Goal: Use online tool/utility: Utilize a website feature to perform a specific function

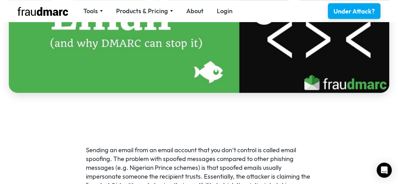
scroll to position [346, 0]
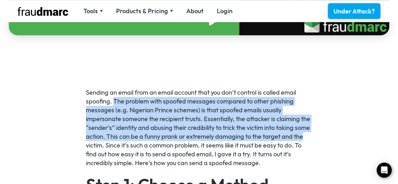
drag, startPoint x: 113, startPoint y: 103, endPoint x: 196, endPoint y: 151, distance: 95.1
click at [308, 139] on p "Sending an email from an email account that you don’t control is called email s…" at bounding box center [199, 127] width 226 height 79
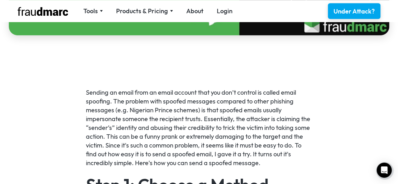
click at [178, 151] on p "Sending an email from an email account that you don’t control is called email s…" at bounding box center [199, 127] width 226 height 79
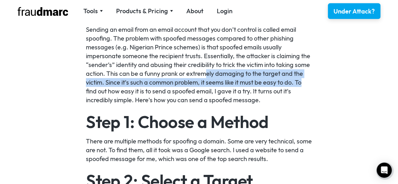
drag, startPoint x: 207, startPoint y: 72, endPoint x: 305, endPoint y: 84, distance: 98.5
click at [311, 81] on p "Sending an email from an email account that you don’t control is called email s…" at bounding box center [199, 64] width 226 height 79
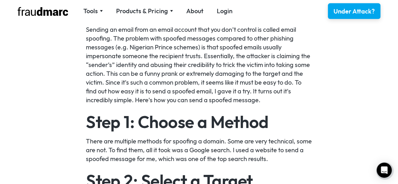
click at [150, 90] on p "Sending an email from an email account that you don’t control is called email s…" at bounding box center [199, 64] width 226 height 79
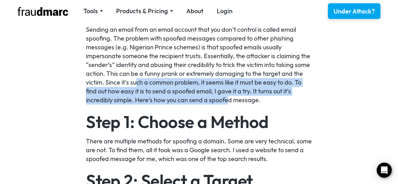
drag, startPoint x: 136, startPoint y: 85, endPoint x: 226, endPoint y: 101, distance: 91.4
click at [226, 101] on p "Sending an email from an email account that you don’t control is called email s…" at bounding box center [199, 64] width 226 height 79
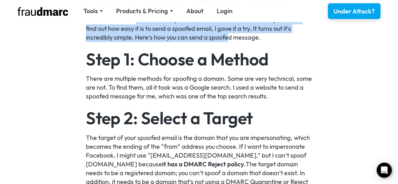
scroll to position [472, 0]
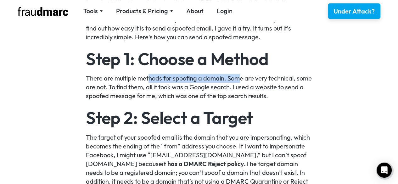
drag, startPoint x: 149, startPoint y: 77, endPoint x: 238, endPoint y: 77, distance: 89.0
click at [238, 77] on p "There are multiple methods for spoofing a domain. Some are very technical, some…" at bounding box center [199, 87] width 226 height 26
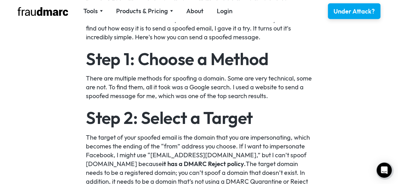
click at [259, 81] on p "There are multiple methods for spoofing a domain. Some are very technical, some…" at bounding box center [199, 87] width 226 height 26
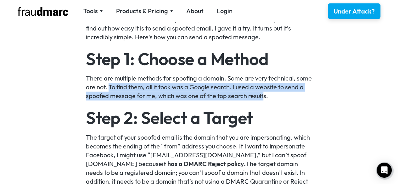
drag, startPoint x: 125, startPoint y: 86, endPoint x: 282, endPoint y: 97, distance: 157.2
click at [282, 97] on p "There are multiple methods for spoofing a domain. Some are very technical, some…" at bounding box center [199, 87] width 226 height 26
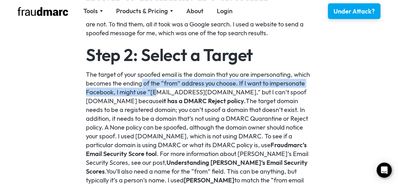
drag, startPoint x: 141, startPoint y: 80, endPoint x: 158, endPoint y: 89, distance: 19.1
click at [158, 89] on p "The target of your spoofed email is the domain that you are impersonating, whic…" at bounding box center [199, 131] width 226 height 123
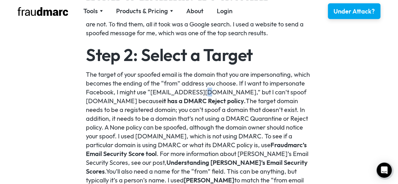
click at [205, 90] on p "The target of your spoofed email is the domain that you are impersonating, whic…" at bounding box center [199, 131] width 226 height 123
click at [235, 91] on p "The target of your spoofed email is the domain that you are impersonating, whic…" at bounding box center [199, 131] width 226 height 123
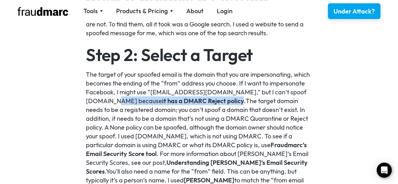
drag, startPoint x: 127, startPoint y: 102, endPoint x: 261, endPoint y: 105, distance: 134.0
click at [237, 102] on p "The target of your spoofed email is the domain that you are impersonating, whic…" at bounding box center [199, 131] width 226 height 123
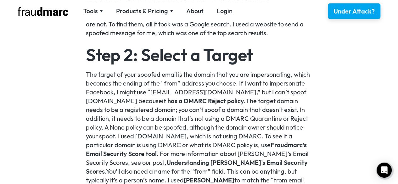
click at [263, 104] on p "The target of your spoofed email is the domain that you are impersonating, whic…" at bounding box center [199, 131] width 226 height 123
drag, startPoint x: 122, startPoint y: 111, endPoint x: 175, endPoint y: 107, distance: 53.3
click at [163, 107] on p "The target of your spoofed email is the domain that you are impersonating, whic…" at bounding box center [199, 131] width 226 height 123
click at [175, 107] on p "The target of your spoofed email is the domain that you are impersonating, whic…" at bounding box center [199, 131] width 226 height 123
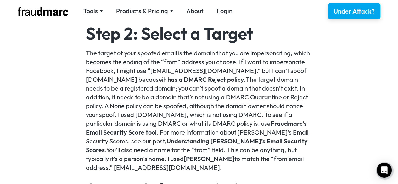
scroll to position [566, 0]
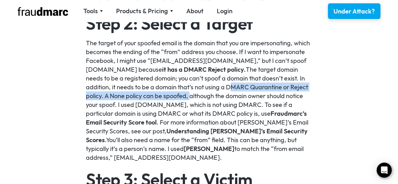
drag, startPoint x: 229, startPoint y: 86, endPoint x: 189, endPoint y: 95, distance: 41.1
click at [189, 95] on p "The target of your spoofed email is the domain that you are impersonating, whic…" at bounding box center [199, 99] width 226 height 123
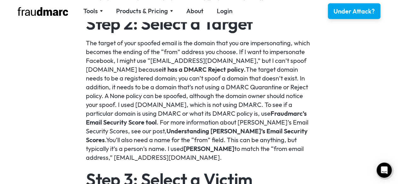
click at [210, 93] on p "The target of your spoofed email is the domain that you are impersonating, whic…" at bounding box center [199, 99] width 226 height 123
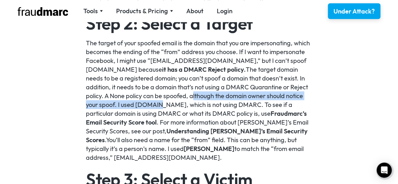
drag, startPoint x: 193, startPoint y: 95, endPoint x: 156, endPoint y: 101, distance: 37.2
click at [156, 101] on p "The target of your spoofed email is the domain that you are impersonating, whic…" at bounding box center [199, 99] width 226 height 123
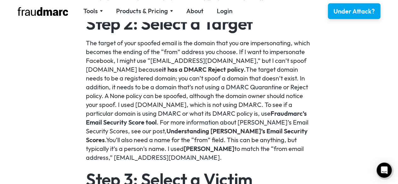
click at [165, 103] on p "The target of your spoofed email is the domain that you are impersonating, whic…" at bounding box center [199, 99] width 226 height 123
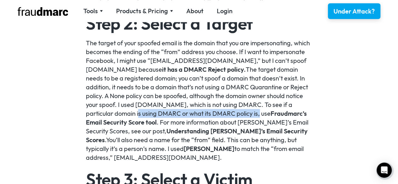
drag, startPoint x: 115, startPoint y: 115, endPoint x: 238, endPoint y: 112, distance: 122.7
click at [238, 112] on p "The target of your spoofed email is the domain that you are impersonating, whic…" at bounding box center [199, 99] width 226 height 123
click at [252, 112] on link "Fraudmarc’s Email Security Score tool" at bounding box center [196, 117] width 221 height 17
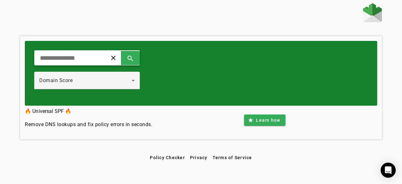
click at [80, 56] on input "text" at bounding box center [68, 58] width 58 height 8
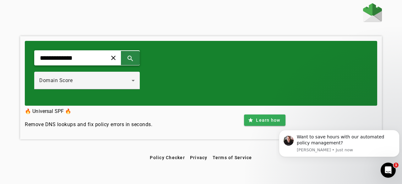
type input "**********"
click at [138, 57] on span at bounding box center [130, 57] width 15 height 15
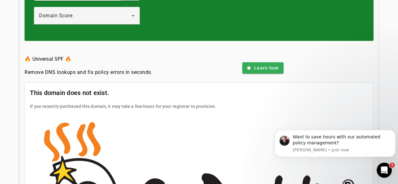
scroll to position [29, 0]
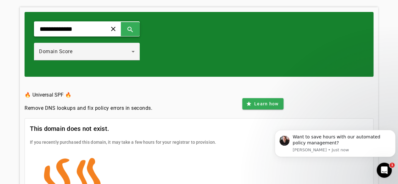
click at [70, 30] on input "**********" at bounding box center [68, 29] width 58 height 8
click at [138, 26] on span at bounding box center [130, 28] width 15 height 15
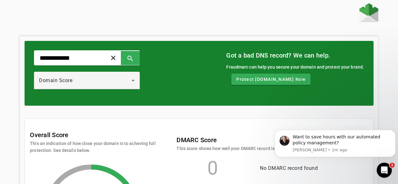
type input "**********"
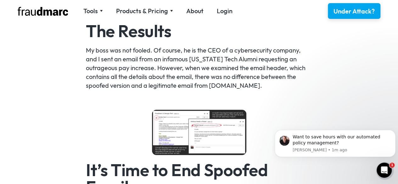
scroll to position [1100, 0]
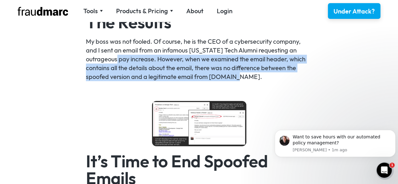
drag, startPoint x: 126, startPoint y: 58, endPoint x: 260, endPoint y: 72, distance: 134.7
click at [260, 72] on p "My boss was not fooled. Of course, he is the CEO of a cybersecurity company, an…" at bounding box center [199, 59] width 226 height 44
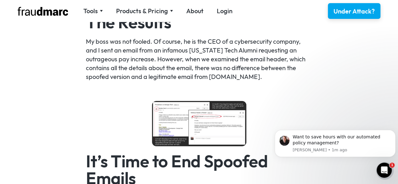
drag, startPoint x: 169, startPoint y: 81, endPoint x: 166, endPoint y: 79, distance: 3.6
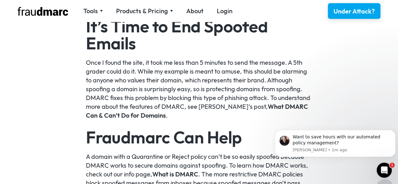
scroll to position [1226, 0]
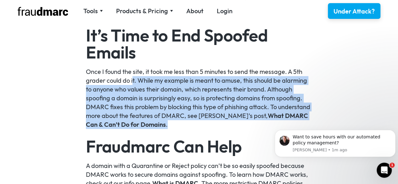
drag, startPoint x: 133, startPoint y: 77, endPoint x: 186, endPoint y: 123, distance: 70.0
click at [181, 122] on p "Once I found the site, it took me less than 5 minutes to send the message. A 5t…" at bounding box center [199, 98] width 226 height 62
click at [191, 126] on p "Once I found the site, it took me less than 5 minutes to send the message. A 5t…" at bounding box center [199, 98] width 226 height 62
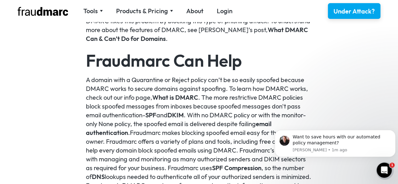
scroll to position [1320, 0]
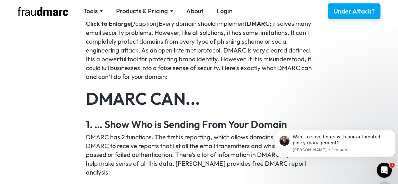
scroll to position [597, 0]
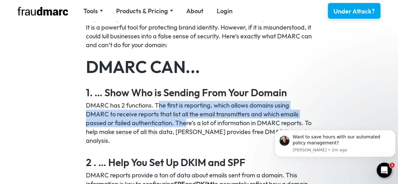
drag, startPoint x: 157, startPoint y: 106, endPoint x: 186, endPoint y: 124, distance: 34.1
click at [186, 124] on p "DMARC has 2 functions. The first is reporting, which allows domains using DMARC…" at bounding box center [199, 123] width 226 height 44
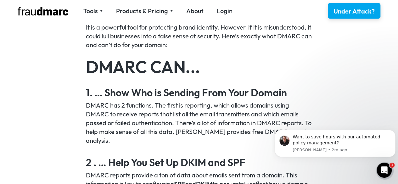
click at [146, 131] on p "DMARC has 2 functions. The first is reporting, which allows domains using DMARC…" at bounding box center [199, 123] width 226 height 44
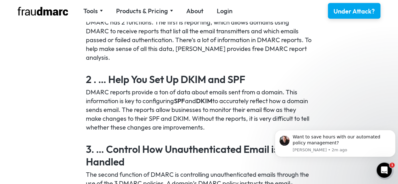
scroll to position [692, 0]
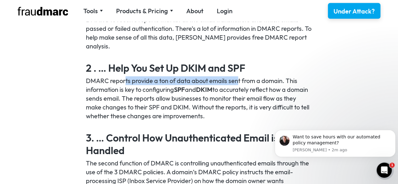
drag, startPoint x: 124, startPoint y: 82, endPoint x: 238, endPoint y: 81, distance: 114.4
click at [238, 81] on p "DMARC reports provide a ton of data about emails sent from a domain. This infor…" at bounding box center [199, 98] width 226 height 44
click at [233, 80] on p "DMARC reports provide a ton of data about emails sent from a domain. This infor…" at bounding box center [199, 98] width 226 height 44
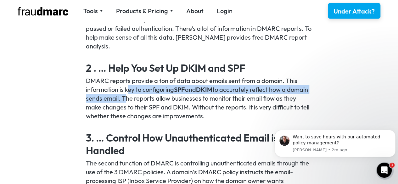
drag, startPoint x: 129, startPoint y: 88, endPoint x: 153, endPoint y: 101, distance: 28.0
click at [144, 101] on p "DMARC reports provide a ton of data about emails sent from a domain. This infor…" at bounding box center [199, 98] width 226 height 44
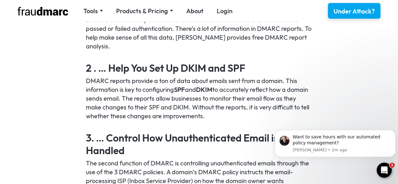
click at [159, 101] on p "DMARC reports provide a ton of data about emails sent from a domain. This infor…" at bounding box center [199, 98] width 226 height 44
drag, startPoint x: 219, startPoint y: 97, endPoint x: 277, endPoint y: 114, distance: 59.9
click at [278, 114] on p "DMARC reports provide a ton of data about emails sent from a domain. This infor…" at bounding box center [199, 98] width 226 height 44
click at [197, 116] on p "DMARC reports provide a ton of data about emails sent from a domain. This infor…" at bounding box center [199, 98] width 226 height 44
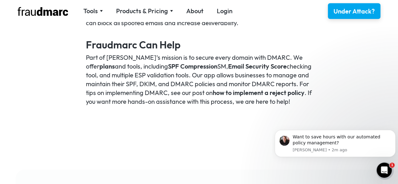
scroll to position [1572, 0]
